Goal: Task Accomplishment & Management: Complete application form

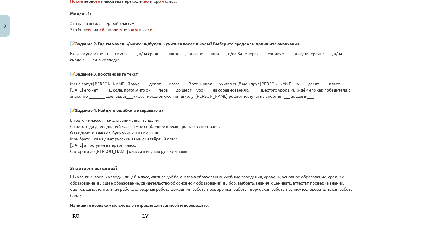
scroll to position [689, 0]
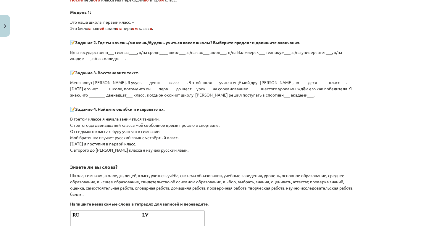
click at [129, 97] on div "💡Этот материал поможет тебе научиться : читать и понимать информационные тексты…" at bounding box center [213, 14] width 286 height 1194
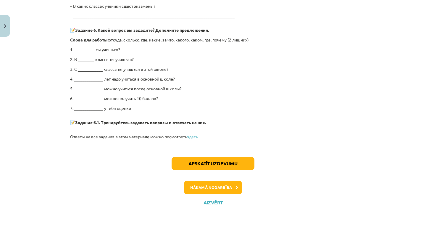
scroll to position [1160, 0]
click at [218, 200] on button "Aizvērt" at bounding box center [213, 203] width 22 height 6
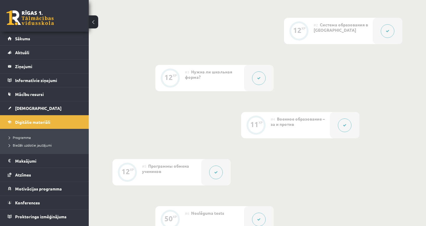
scroll to position [209, 0]
click at [262, 75] on button at bounding box center [259, 79] width 14 height 14
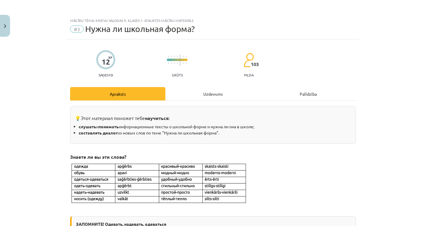
scroll to position [0, 0]
click at [6, 23] on button "Close" at bounding box center [5, 26] width 10 height 22
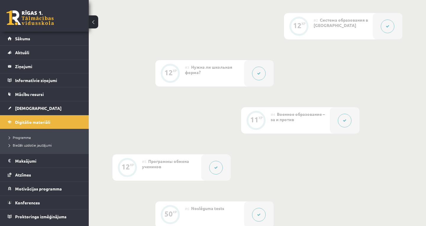
scroll to position [212, 0]
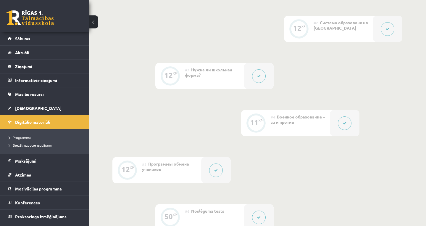
click at [255, 62] on div "0 XP #1 Pirms sāc mācīties! Ievada daļa. 12 XP #2 Система образования в Латвии …" at bounding box center [257, 123] width 290 height 309
click at [255, 73] on button at bounding box center [259, 76] width 14 height 14
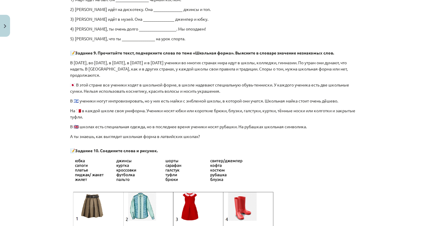
scroll to position [433, 0]
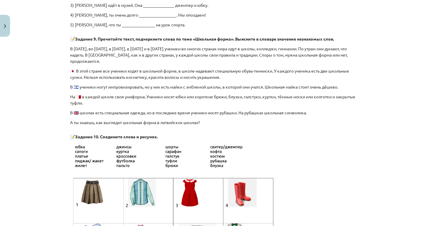
click at [65, 36] on div "Mācību tēma: Krievu valodas 9. klases 1. ieskaites mācību materiāls #3 Нужна ли…" at bounding box center [213, 113] width 426 height 226
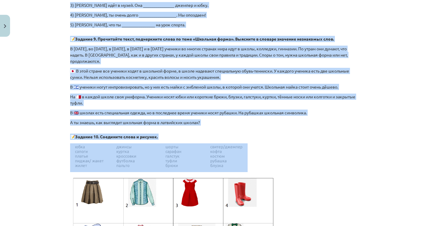
drag, startPoint x: 65, startPoint y: 36, endPoint x: 260, endPoint y: 135, distance: 218.8
click at [260, 135] on div "Mācību tēma: Krievu valodas 9. klases 1. ieskaites mācību materiāls #3 Нужна ли…" at bounding box center [213, 113] width 426 height 226
click at [260, 135] on p "📝 Задание 10. Соедините слова и рисунок." at bounding box center [213, 134] width 286 height 11
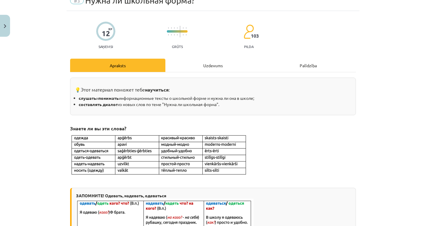
scroll to position [0, 0]
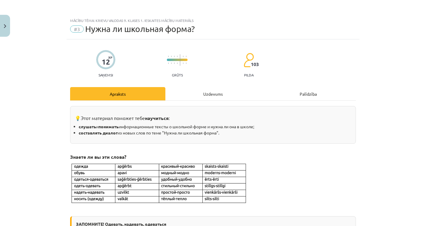
click at [213, 91] on div "Uzdevums" at bounding box center [212, 93] width 95 height 13
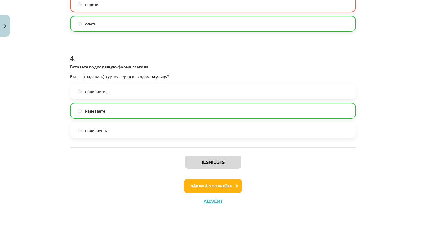
scroll to position [387, 0]
click at [217, 189] on button "Nākamā nodarbība" at bounding box center [213, 186] width 58 height 14
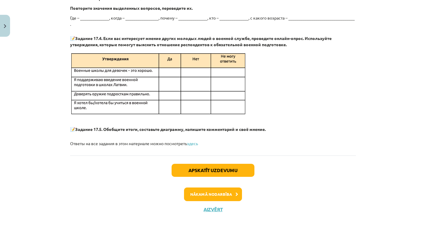
click at [210, 164] on button "Apskatīt uzdevumu" at bounding box center [213, 170] width 83 height 13
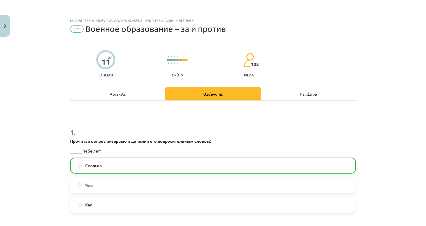
click at [134, 93] on div "Apraksts" at bounding box center [117, 93] width 95 height 13
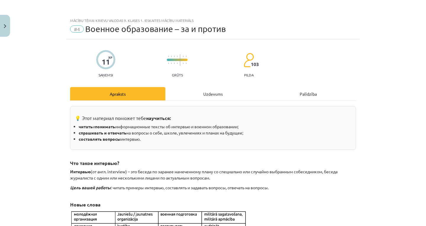
scroll to position [15, 0]
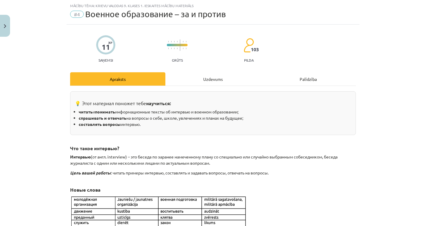
click at [10, 22] on div "Mācību tēma: Krievu valodas 9. klases 1. ieskaites mācību materiāls #4 Военное …" at bounding box center [213, 113] width 426 height 226
click at [6, 22] on button "Close" at bounding box center [5, 26] width 10 height 22
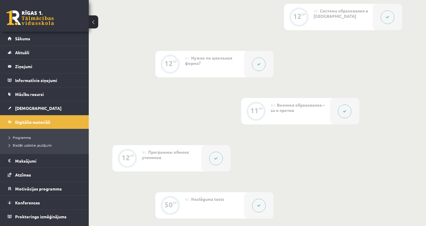
scroll to position [226, 0]
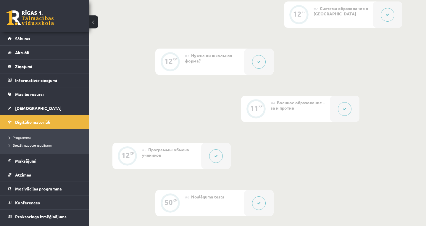
click at [207, 160] on div at bounding box center [216, 156] width 30 height 26
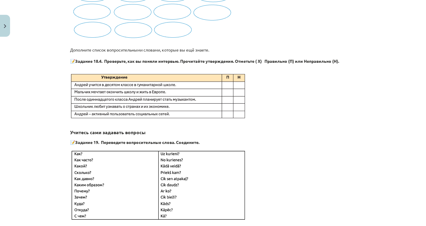
scroll to position [698, 0]
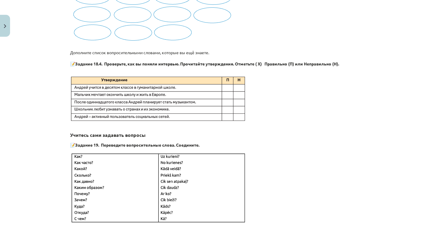
click at [3, 27] on button "Close" at bounding box center [5, 26] width 10 height 22
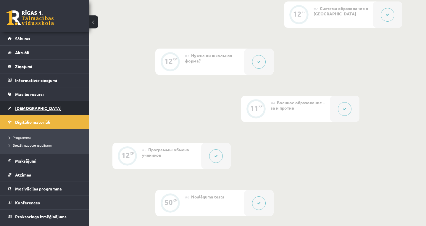
click at [24, 110] on span "[DEMOGRAPHIC_DATA]" at bounding box center [38, 107] width 46 height 5
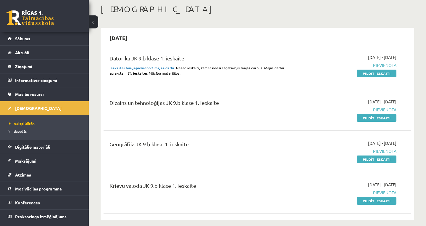
scroll to position [31, 0]
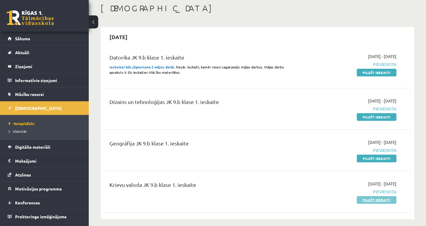
click at [383, 199] on link "Pildīt ieskaiti" at bounding box center [377, 200] width 40 height 8
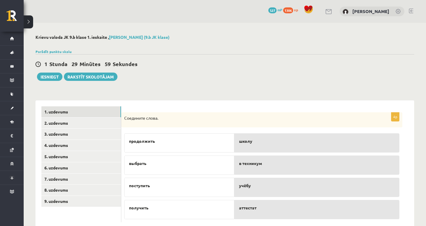
scroll to position [14, 0]
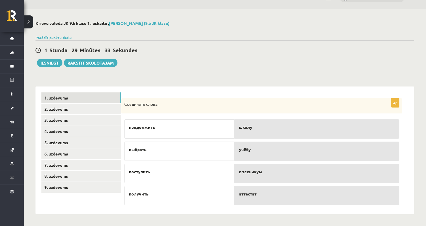
click at [272, 149] on p "учёбу" at bounding box center [317, 149] width 156 height 6
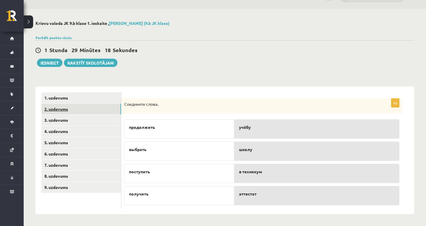
click at [84, 109] on link "2. uzdevums" at bounding box center [81, 109] width 80 height 11
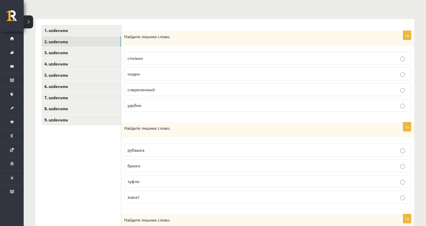
scroll to position [81, 0]
drag, startPoint x: 124, startPoint y: 35, endPoint x: 159, endPoint y: 109, distance: 81.9
click at [158, 109] on div "1p Найдите лишнее слово. стильно модно современный удобно" at bounding box center [267, 74] width 293 height 86
copy div "Найдите лишнее слово. стильно модно современный удобно"
click at [93, 170] on ul "1. uzdevums 2. uzdevums 3. uzdevums 4. uzdevums 5. uzdevums 6. uzdevums 7. uzde…" at bounding box center [81, 162] width 80 height 275
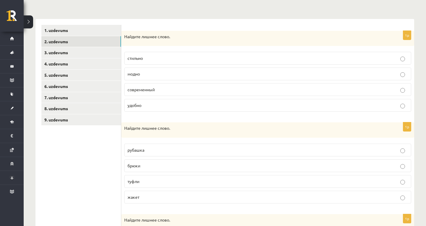
click at [167, 103] on p "удобно" at bounding box center [268, 105] width 280 height 6
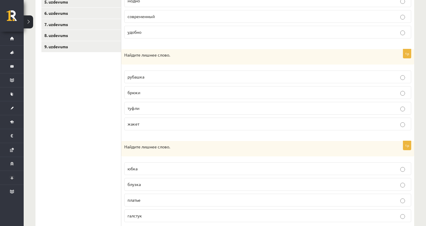
scroll to position [153, 0]
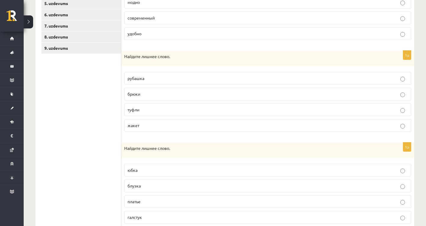
click at [141, 112] on p "туфли" at bounding box center [268, 110] width 280 height 6
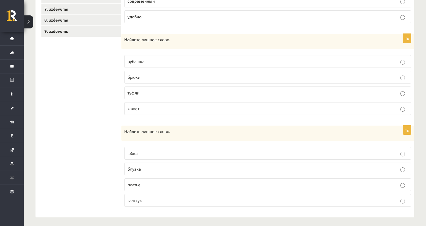
scroll to position [172, 0]
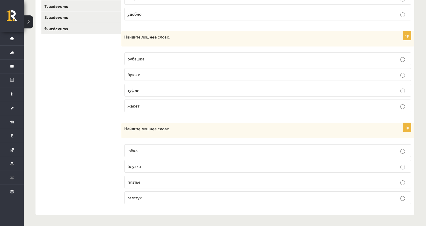
click at [149, 199] on p "галстук" at bounding box center [268, 197] width 280 height 6
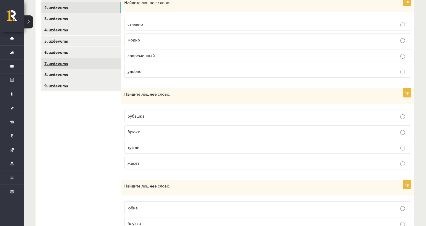
scroll to position [108, 0]
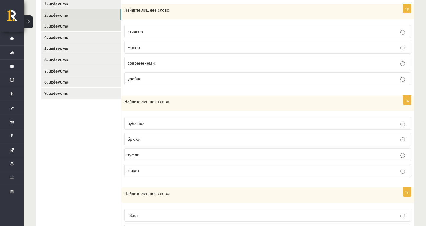
click at [76, 23] on link "3. uzdevums" at bounding box center [81, 25] width 80 height 11
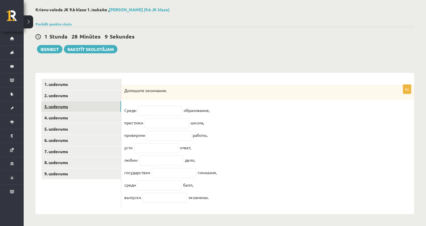
scroll to position [32, 0]
click at [158, 107] on input "text" at bounding box center [160, 111] width 44 height 10
type input "**"
click at [178, 118] on input "text" at bounding box center [167, 123] width 44 height 10
type input "*"
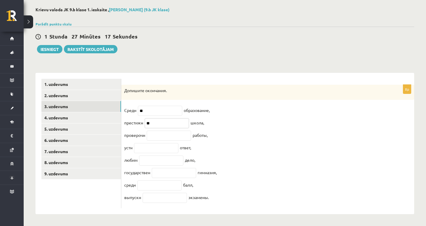
type input "**"
click at [170, 134] on input "text" at bounding box center [169, 135] width 44 height 10
click at [160, 146] on input "text" at bounding box center [156, 148] width 44 height 10
click at [161, 130] on input "**" at bounding box center [169, 135] width 44 height 10
type input "*"
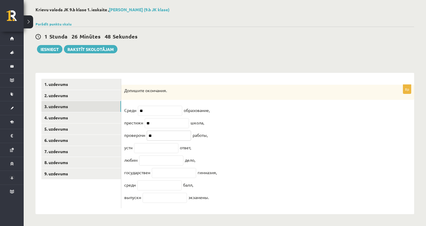
type input "**"
click at [154, 143] on input "text" at bounding box center [156, 148] width 44 height 10
type input "**"
click at [152, 160] on input "text" at bounding box center [161, 160] width 44 height 10
type input "**"
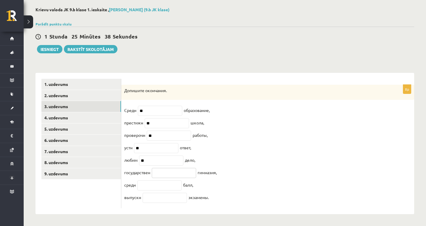
click at [169, 175] on input "text" at bounding box center [174, 173] width 44 height 10
drag, startPoint x: 169, startPoint y: 175, endPoint x: 149, endPoint y: 186, distance: 22.5
click at [149, 186] on input "text" at bounding box center [159, 185] width 44 height 10
click at [160, 173] on input "***" at bounding box center [174, 173] width 44 height 10
click at [162, 172] on input "***" at bounding box center [174, 173] width 44 height 10
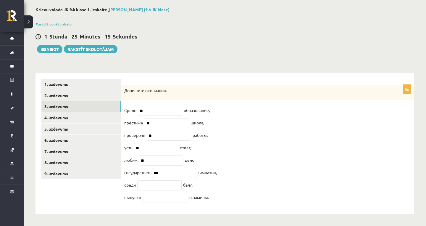
click at [164, 173] on input "***" at bounding box center [174, 173] width 44 height 10
type input "*"
type input "***"
click at [152, 187] on input "text" at bounding box center [159, 185] width 44 height 10
click at [152, 201] on input "text" at bounding box center [165, 198] width 44 height 10
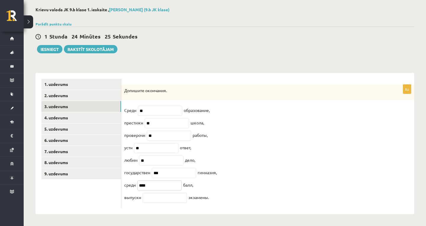
click at [164, 187] on input "****" at bounding box center [159, 185] width 44 height 10
click at [151, 188] on input "**" at bounding box center [159, 185] width 44 height 10
type input "**"
click at [150, 194] on input "text" at bounding box center [165, 198] width 44 height 10
type input "**"
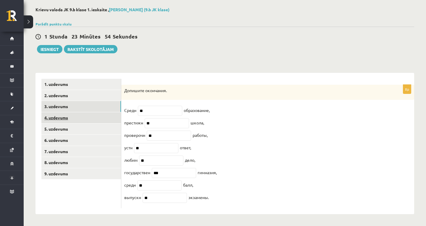
click at [54, 114] on link "4. uzdevums" at bounding box center [81, 117] width 80 height 11
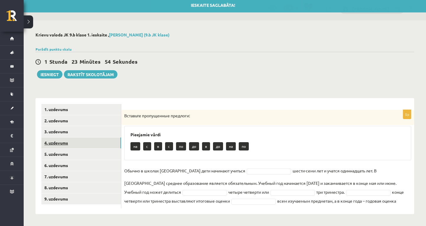
scroll to position [2, 0]
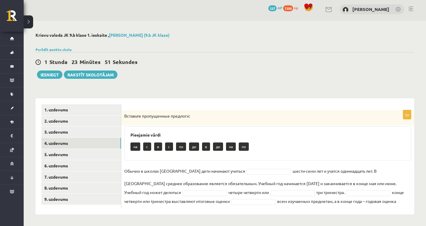
click at [255, 174] on fieldset "Обычно в школах России дети начинают учиться шести-семи лет и учатся одиннадцат…" at bounding box center [267, 185] width 287 height 39
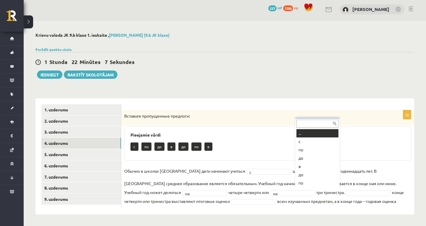
scroll to position [7, 0]
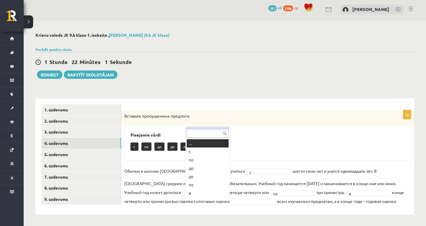
click at [221, 198] on div "... c по до до по в" at bounding box center [208, 163] width 44 height 70
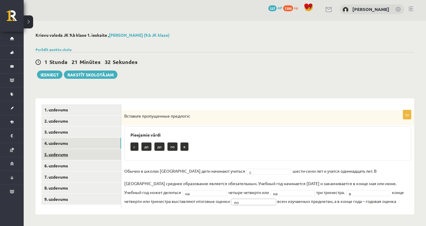
click at [108, 151] on link "5. uzdevums" at bounding box center [81, 154] width 80 height 11
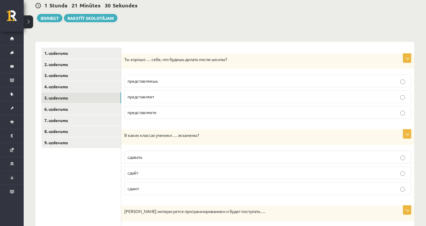
scroll to position [59, 0]
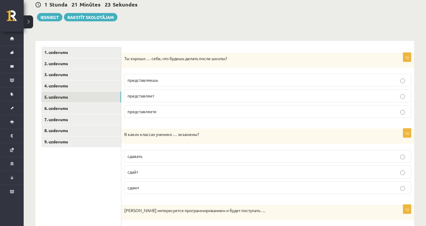
click at [166, 75] on label "представляешь" at bounding box center [267, 80] width 287 height 13
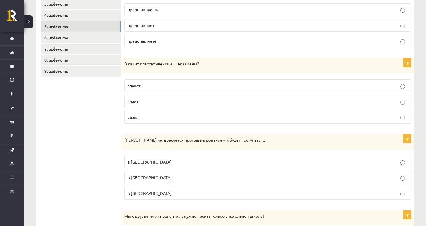
scroll to position [131, 0]
click at [165, 117] on p "сдают" at bounding box center [268, 116] width 280 height 6
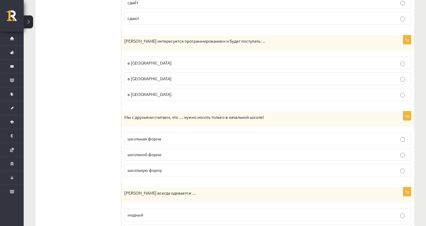
scroll to position [229, 0]
click at [229, 82] on label "в Рижский Технический университет" at bounding box center [267, 78] width 287 height 13
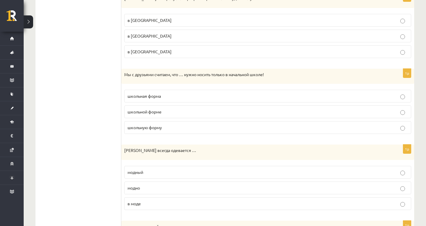
scroll to position [288, 0]
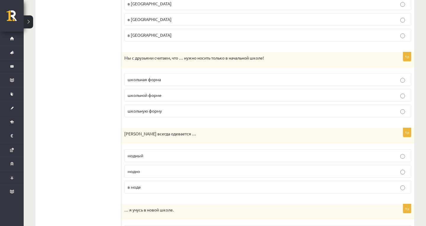
click at [154, 108] on p "школьную форму" at bounding box center [268, 111] width 280 height 6
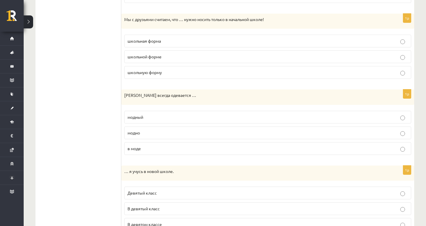
scroll to position [327, 0]
click at [144, 134] on p "модно" at bounding box center [268, 132] width 280 height 6
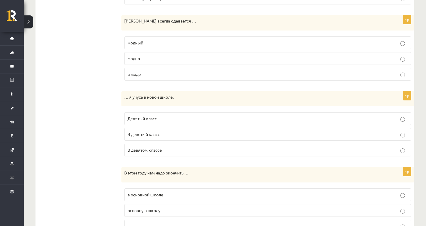
scroll to position [402, 0]
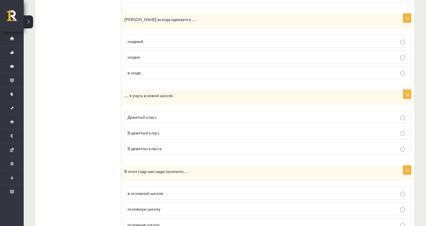
click at [183, 150] on p "В девятом классе" at bounding box center [268, 148] width 280 height 6
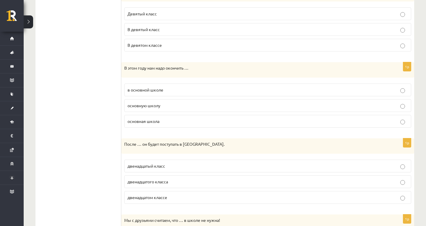
scroll to position [512, 0]
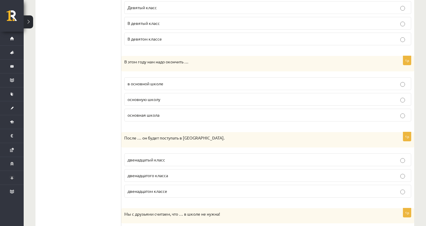
click at [175, 96] on p "основную школу" at bounding box center [268, 99] width 280 height 6
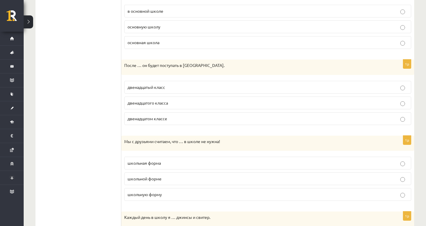
scroll to position [584, 0]
click at [170, 100] on p "двенадцатого класса" at bounding box center [268, 102] width 280 height 6
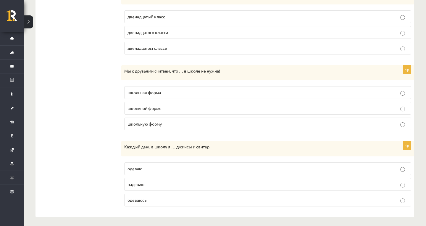
scroll to position [656, 0]
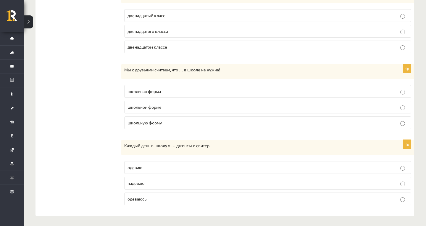
click at [168, 90] on p "школьная форма" at bounding box center [268, 91] width 280 height 6
click at [157, 164] on p "одеваю" at bounding box center [268, 167] width 280 height 6
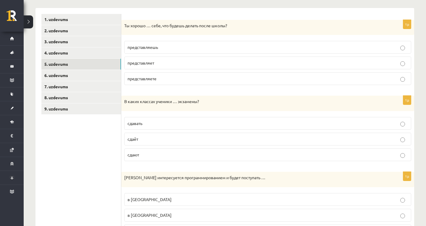
scroll to position [0, 0]
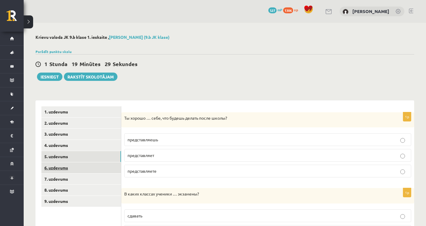
click at [62, 166] on link "6. uzdevums" at bounding box center [81, 167] width 80 height 11
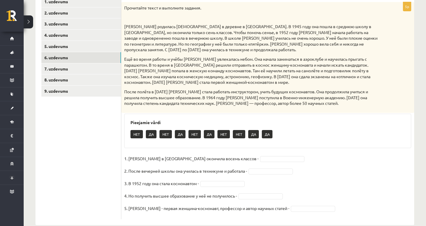
scroll to position [109, 0]
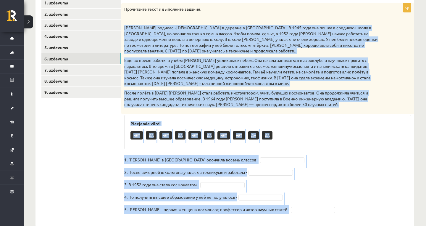
drag, startPoint x: 124, startPoint y: 23, endPoint x: 270, endPoint y: 220, distance: 244.9
click at [270, 220] on div "5p Прочитайте текст и выполните задания. После полёта в апреле 1963 года Терешк…" at bounding box center [267, 108] width 293 height 235
copy div "Валентина Владимировна Терешкова родилась 6 марта 1937 года в деревне в Ярослав…"
click at [330, 192] on fieldset "1. Валентина Терешкова в Ярославле окончила восемь классов - 2. После вечерней …" at bounding box center [267, 186] width 287 height 62
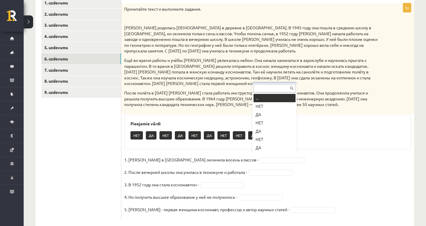
scroll to position [7, 0]
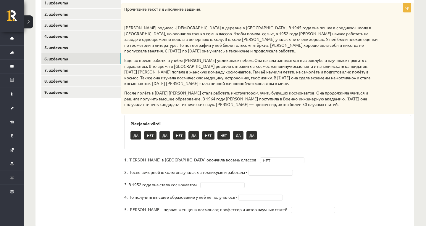
click at [268, 172] on fieldset "1. Валентина Терешкова в Ярославле окончила восемь классов - НЕТ *** 2. После в…" at bounding box center [267, 186] width 287 height 62
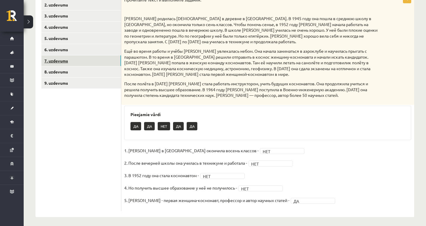
click at [93, 59] on link "7. uzdevums" at bounding box center [81, 60] width 80 height 11
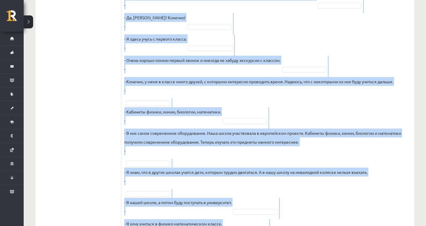
scroll to position [321, 0]
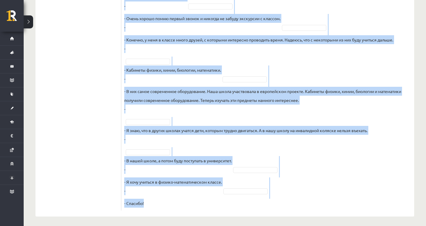
drag, startPoint x: 124, startPoint y: 2, endPoint x: 256, endPoint y: 198, distance: 236.0
click at [256, 198] on div "10p Восстановите интервью. Запишите букву вопроса А Будешь вспоминать своих одн…" at bounding box center [267, 1] width 293 height 420
copy div "Восстановите интервью. Запишите букву вопроса А Будешь вспоминать своих однокла…"
click at [256, 193] on fieldset "Корреспондент школьной газеты Анна Берзиня беседует с учеником 9 класса Андреем…" at bounding box center [267, 78] width 287 height 257
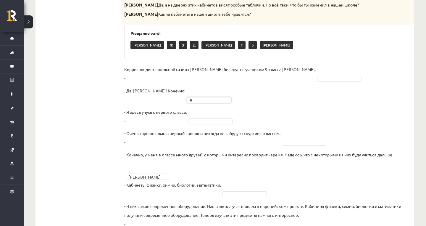
scroll to position [205, 0]
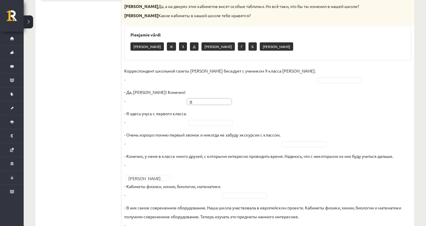
click at [178, 96] on fieldset "Корреспондент школьной газеты Анна Берзиня беседует с учеником 9 класса Андреем…" at bounding box center [267, 194] width 287 height 257
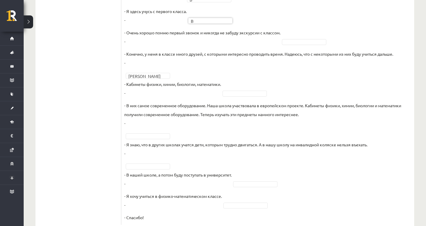
scroll to position [321, 0]
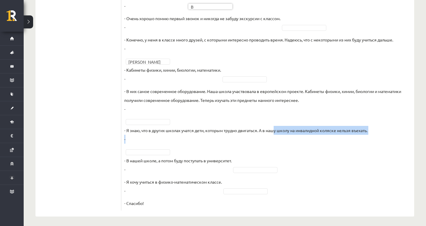
drag, startPoint x: 275, startPoint y: 139, endPoint x: 277, endPoint y: 125, distance: 14.4
click at [277, 126] on p "- Я знаю, что в других школах учатся дети, которым трудно двигаться. А в нашу ш…" at bounding box center [245, 135] width 243 height 18
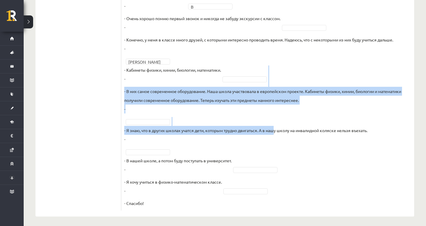
drag, startPoint x: 277, startPoint y: 125, endPoint x: 277, endPoint y: 64, distance: 60.9
click at [277, 64] on fieldset "Корреспондент школьной газеты Анна Берзиня беседует с учеником 9 класса Андреем…" at bounding box center [267, 78] width 287 height 257
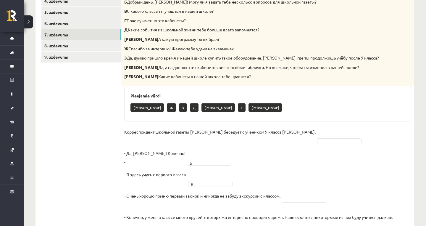
scroll to position [132, 0]
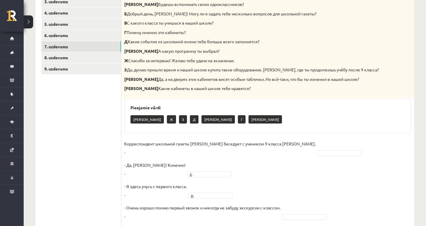
click at [282, 88] on p "К Какие кабинеты в нашей школе тебе нравятся?" at bounding box center [252, 89] width 257 height 6
click at [279, 131] on div "10p Восстановите интервью. Запишите букву вопроса А Будешь вспоминать своих одн…" at bounding box center [267, 190] width 293 height 420
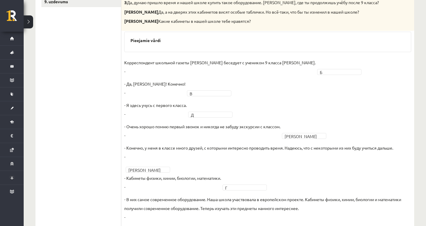
scroll to position [45, 0]
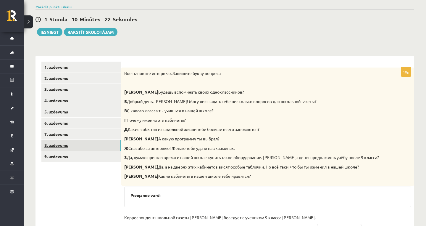
click at [79, 144] on link "8. uzdevums" at bounding box center [81, 145] width 80 height 11
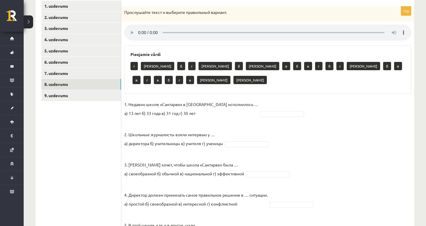
scroll to position [105, 0]
click at [138, 28] on audio at bounding box center [267, 33] width 287 height 16
click at [140, 30] on audio at bounding box center [267, 33] width 287 height 16
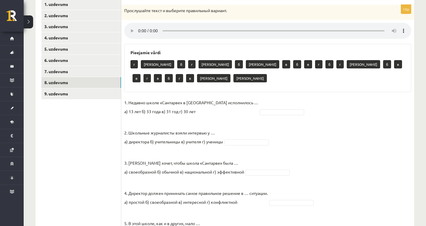
scroll to position [0, 0]
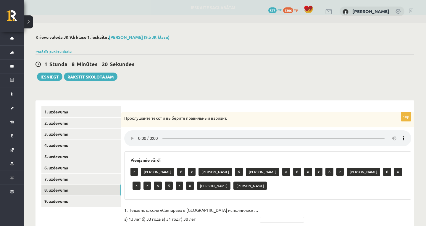
drag, startPoint x: 164, startPoint y: 133, endPoint x: 146, endPoint y: 134, distance: 18.4
click at [146, 134] on audio at bounding box center [267, 138] width 287 height 16
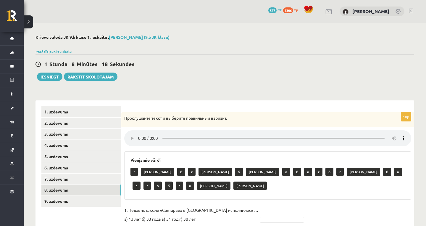
click at [140, 133] on audio at bounding box center [267, 138] width 287 height 16
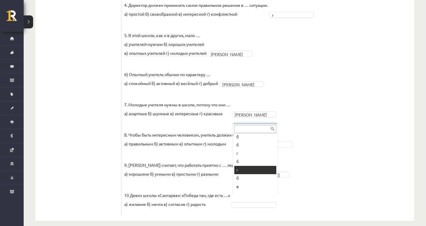
scroll to position [11, 0]
drag, startPoint x: 245, startPoint y: 146, endPoint x: 248, endPoint y: 187, distance: 41.5
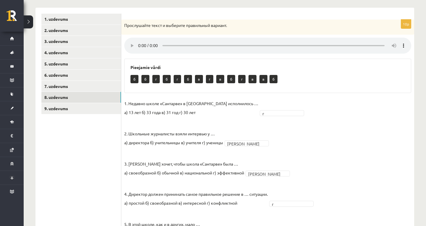
scroll to position [0, 0]
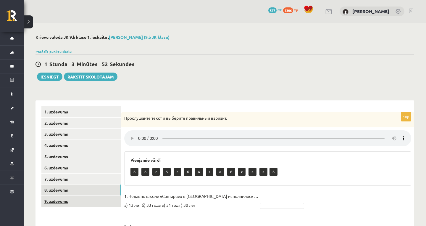
click at [92, 204] on link "9. uzdevums" at bounding box center [81, 201] width 80 height 11
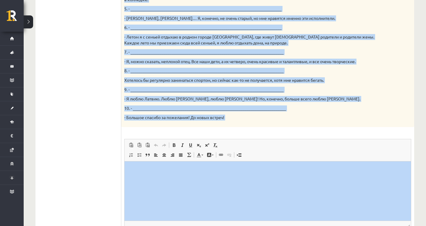
scroll to position [343, 0]
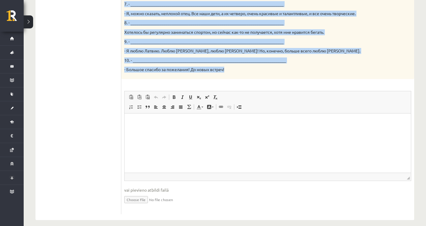
drag, startPoint x: 124, startPoint y: 94, endPoint x: 237, endPoint y: 65, distance: 116.8
copy div "Твой собеседник – известный латвийский музыкант Интарс Бусулис. К данным ответа…"
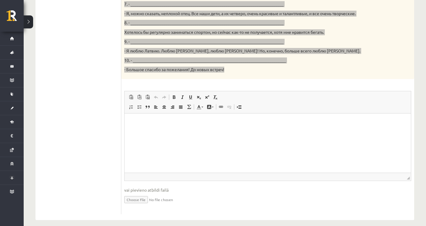
click at [268, 131] on html at bounding box center [268, 122] width 286 height 18
click at [148, 131] on html "**" at bounding box center [268, 122] width 286 height 18
click at [166, 129] on html "**" at bounding box center [268, 122] width 286 height 18
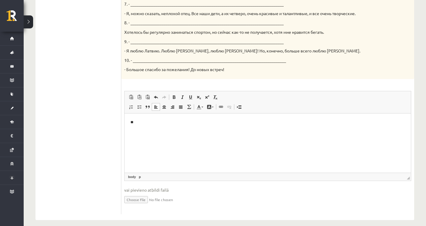
click at [169, 129] on html "**" at bounding box center [268, 122] width 286 height 18
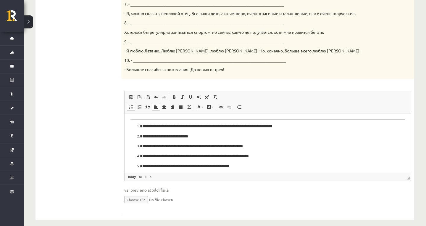
scroll to position [0, 0]
click at [142, 126] on p "**********" at bounding box center [267, 126] width 251 height 6
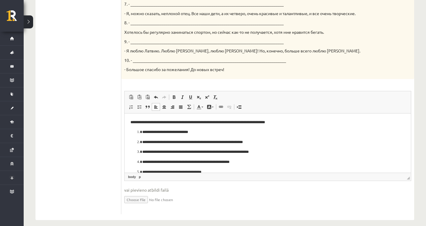
click at [142, 133] on p "**********" at bounding box center [267, 132] width 251 height 6
click at [142, 143] on p "**********" at bounding box center [267, 141] width 251 height 6
click at [141, 151] on ol "**********" at bounding box center [267, 181] width 275 height 66
click at [142, 151] on p "**********" at bounding box center [267, 151] width 251 height 6
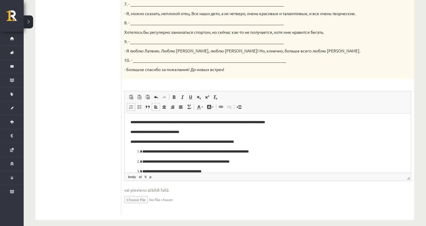
click at [143, 151] on p "**********" at bounding box center [267, 151] width 251 height 6
click at [142, 161] on p "**********" at bounding box center [267, 161] width 251 height 6
click at [142, 171] on p "**********" at bounding box center [267, 171] width 251 height 6
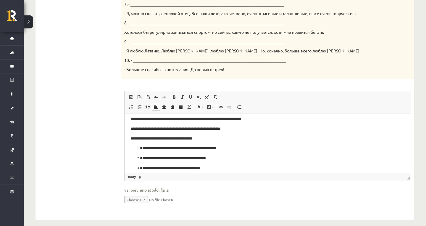
scroll to position [36, 0]
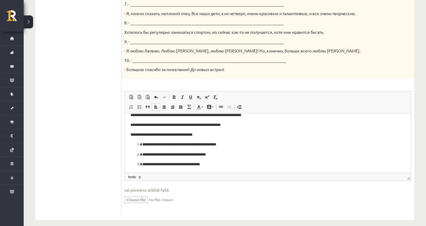
click at [142, 143] on p "**********" at bounding box center [267, 144] width 251 height 6
click at [142, 154] on p "**********" at bounding box center [267, 154] width 251 height 6
click at [138, 154] on p "**********" at bounding box center [267, 154] width 275 height 6
click at [141, 166] on ol "**********" at bounding box center [267, 169] width 275 height 16
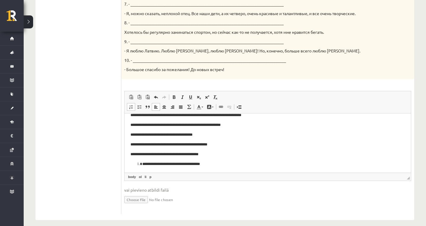
click at [141, 166] on ol "**********" at bounding box center [267, 169] width 275 height 16
click at [141, 165] on ol "**********" at bounding box center [267, 169] width 275 height 16
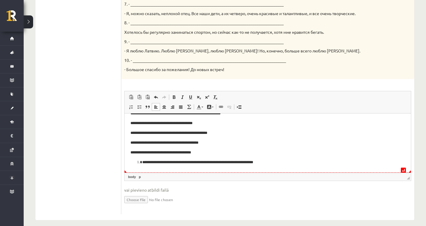
scroll to position [47, 0]
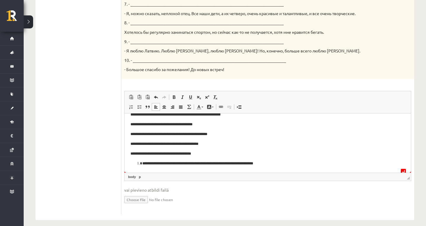
click at [142, 163] on p "**********" at bounding box center [267, 163] width 251 height 6
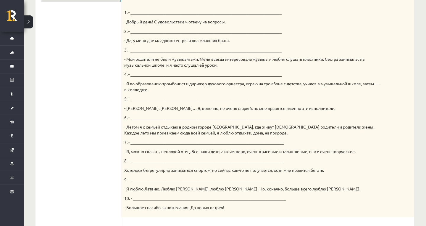
scroll to position [0, 0]
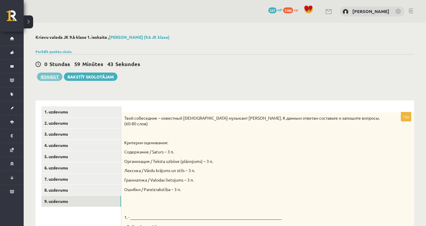
click at [52, 75] on button "Iesniegt" at bounding box center [49, 76] width 25 height 8
